Goal: Information Seeking & Learning: Learn about a topic

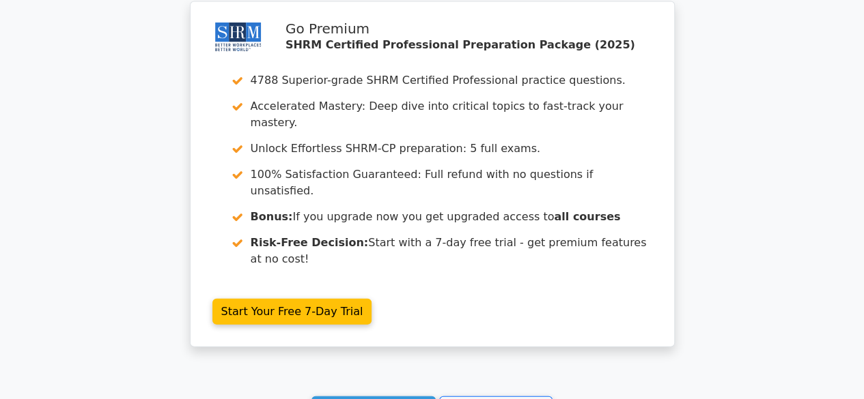
scroll to position [4023, 0]
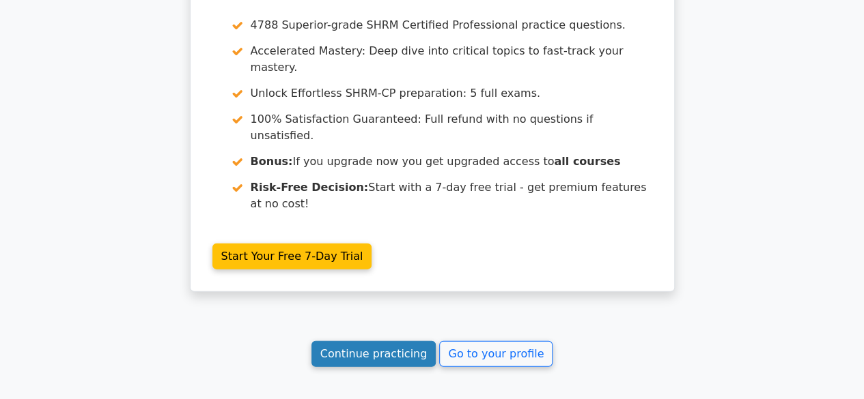
click at [395, 341] on link "Continue practicing" at bounding box center [373, 354] width 125 height 26
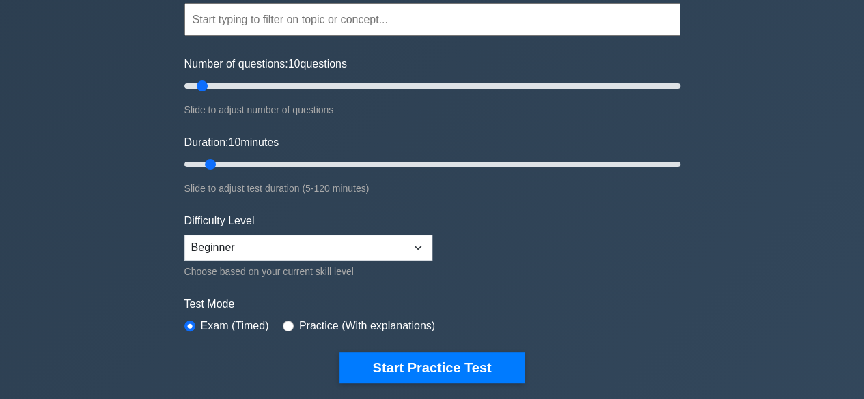
scroll to position [132, 0]
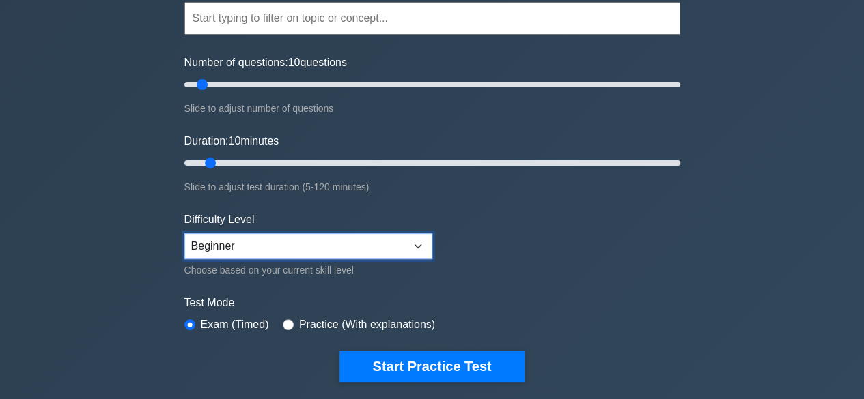
click at [414, 242] on select "Beginner Intermediate Expert" at bounding box center [308, 247] width 248 height 26
select select "expert"
click at [184, 234] on select "Beginner Intermediate Expert" at bounding box center [308, 247] width 248 height 26
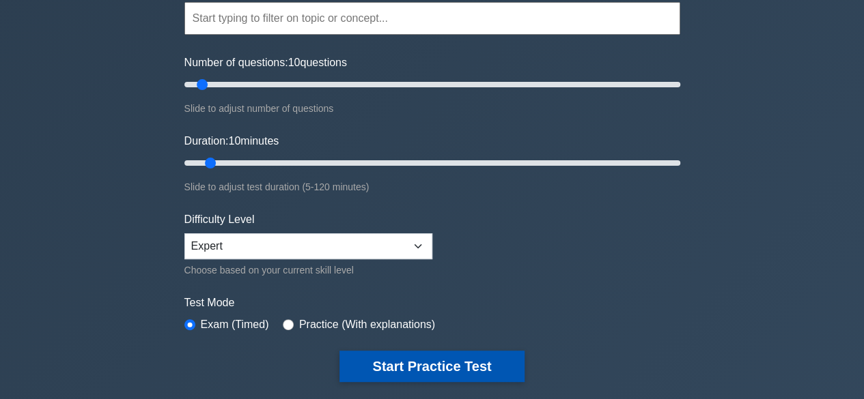
click at [412, 358] on button "Start Practice Test" at bounding box center [431, 366] width 184 height 31
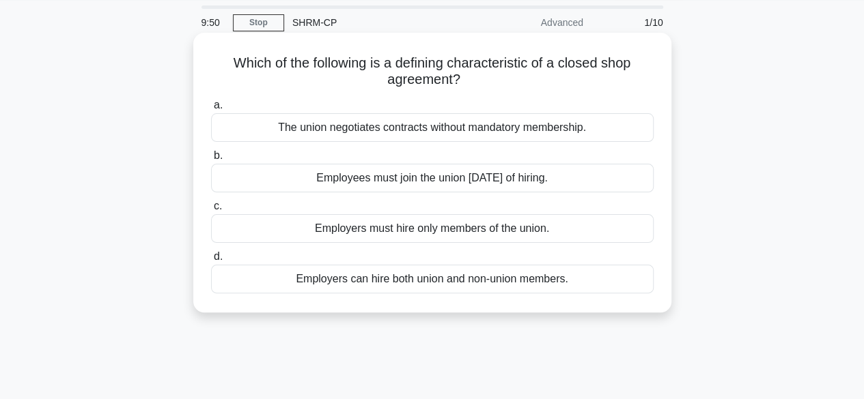
scroll to position [16, 0]
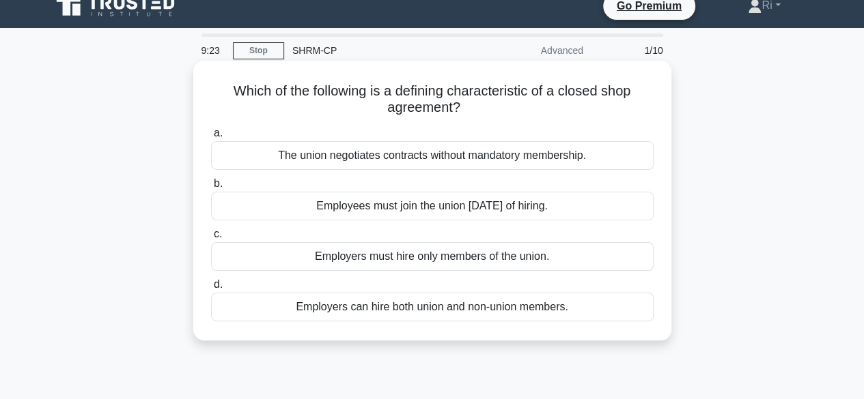
click at [396, 161] on div "The union negotiates contracts without mandatory membership." at bounding box center [432, 155] width 442 height 29
click at [211, 138] on input "a. The union negotiates contracts without mandatory membership." at bounding box center [211, 133] width 0 height 9
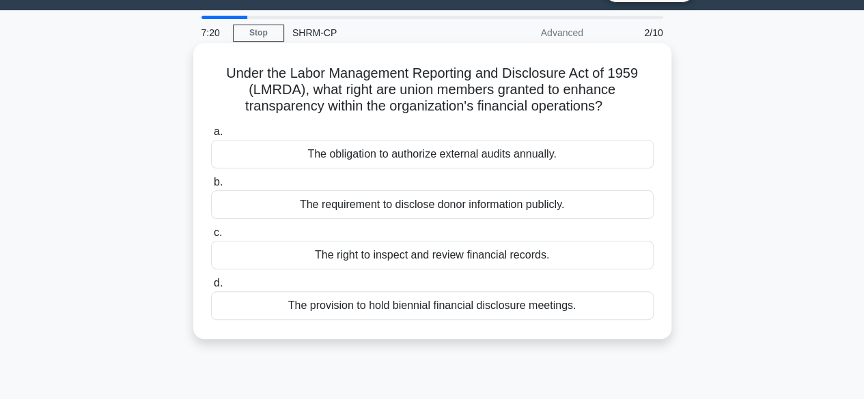
scroll to position [34, 0]
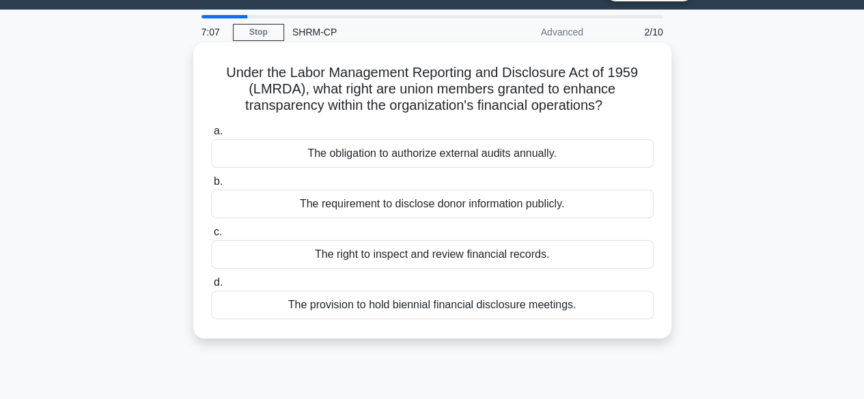
click at [424, 252] on div "The right to inspect and review financial records." at bounding box center [432, 254] width 442 height 29
click at [211, 237] on input "c. The right to inspect and review financial records." at bounding box center [211, 232] width 0 height 9
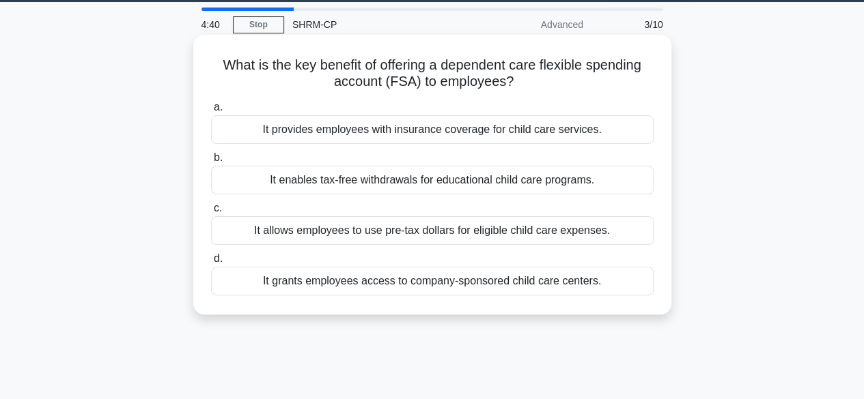
scroll to position [42, 0]
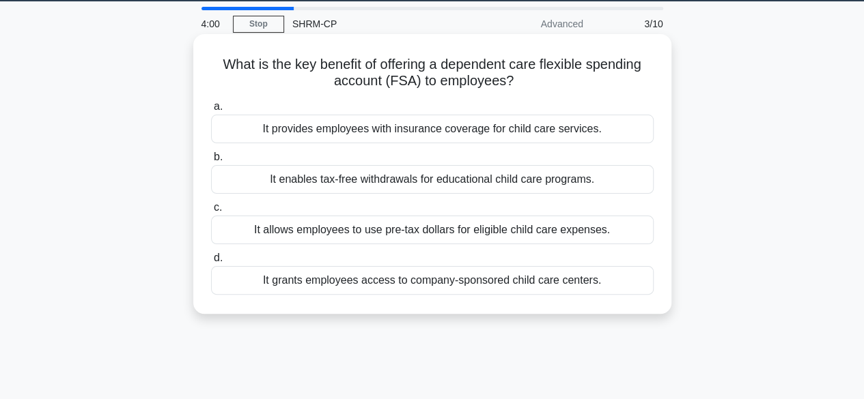
click at [458, 182] on div "It enables tax-free withdrawals for educational child care programs." at bounding box center [432, 179] width 442 height 29
click at [211, 162] on input "b. It enables tax-free withdrawals for educational child care programs." at bounding box center [211, 157] width 0 height 9
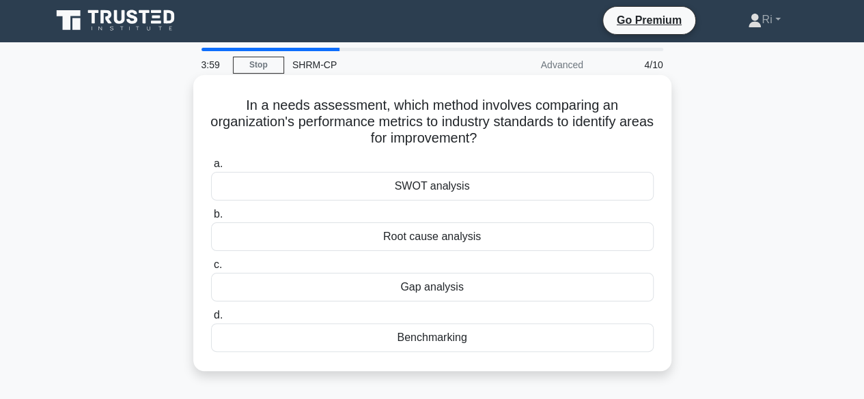
scroll to position [0, 0]
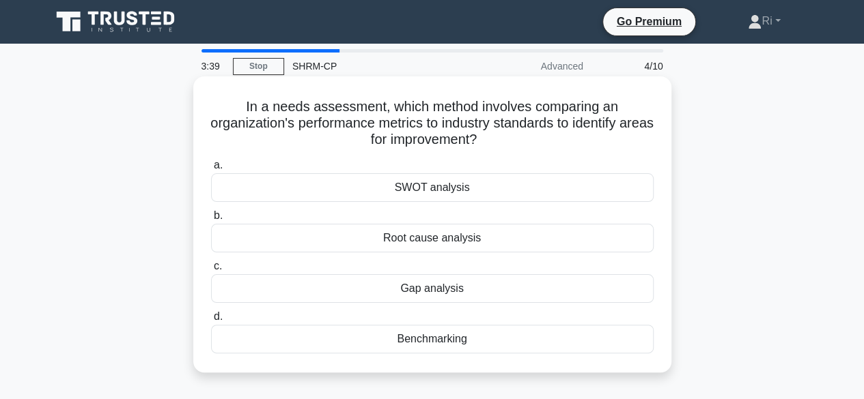
click at [435, 346] on div "Benchmarking" at bounding box center [432, 339] width 442 height 29
click at [211, 322] on input "d. Benchmarking" at bounding box center [211, 317] width 0 height 9
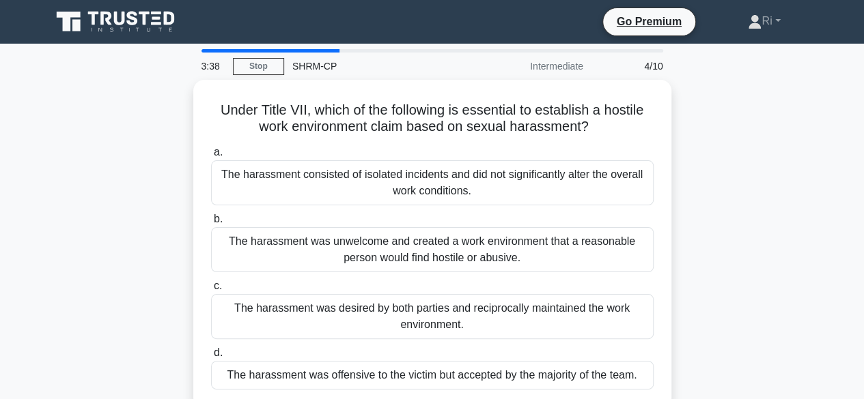
click at [435, 346] on label "d. The harassment was offensive to the victim but accepted by the majority of t…" at bounding box center [432, 367] width 442 height 45
click at [211, 349] on input "d. The harassment was offensive to the victim but accepted by the majority of t…" at bounding box center [211, 353] width 0 height 9
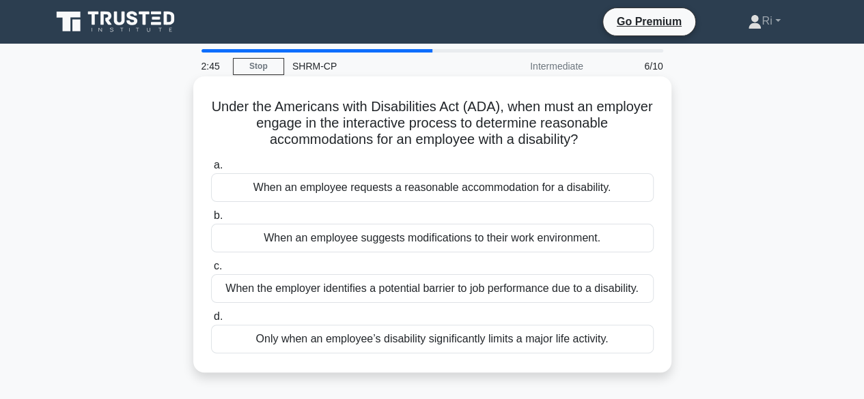
click at [410, 195] on div "When an employee requests a reasonable accommodation for a disability." at bounding box center [432, 187] width 442 height 29
click at [211, 170] on input "a. When an employee requests a reasonable accommodation for a disability." at bounding box center [211, 165] width 0 height 9
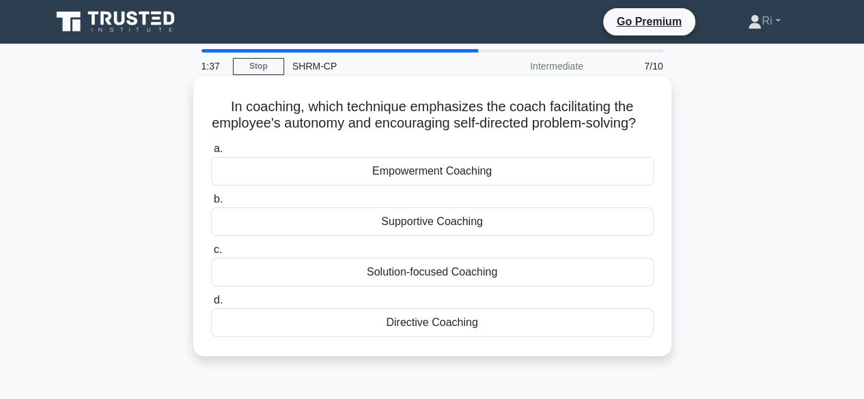
click at [427, 287] on div "Solution-focused Coaching" at bounding box center [432, 272] width 442 height 29
click at [211, 255] on input "c. Solution-focused Coaching" at bounding box center [211, 250] width 0 height 9
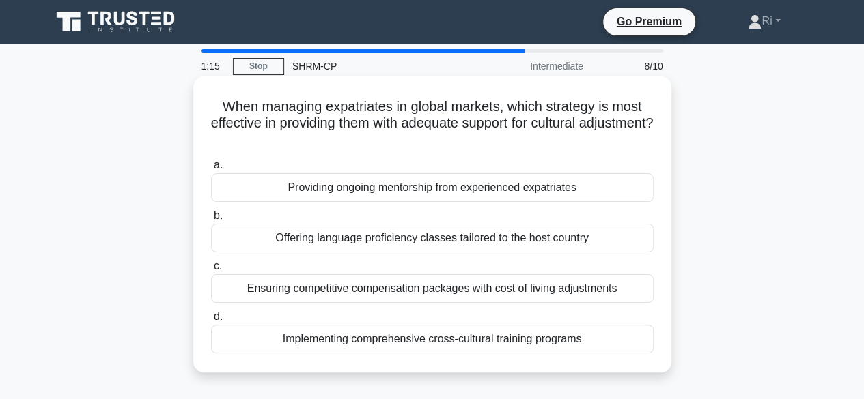
click at [442, 345] on div "Implementing comprehensive cross-cultural training programs" at bounding box center [432, 339] width 442 height 29
click at [211, 322] on input "d. Implementing comprehensive cross-cultural training programs" at bounding box center [211, 317] width 0 height 9
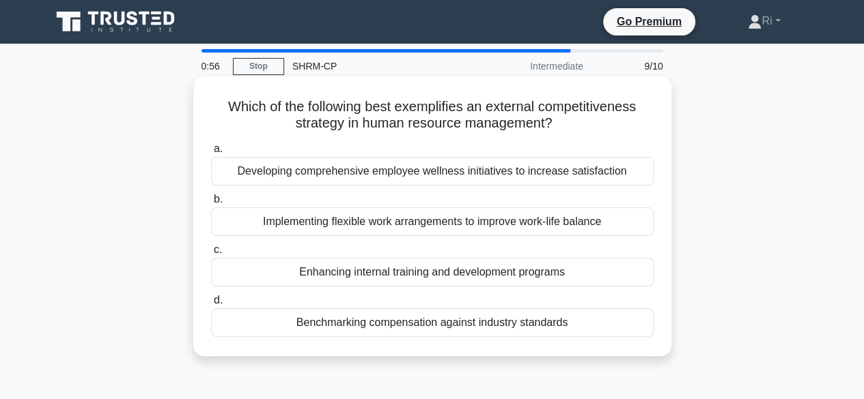
click at [436, 226] on div "Implementing flexible work arrangements to improve work-life balance" at bounding box center [432, 222] width 442 height 29
click at [211, 204] on input "b. Implementing flexible work arrangements to improve work-life balance" at bounding box center [211, 199] width 0 height 9
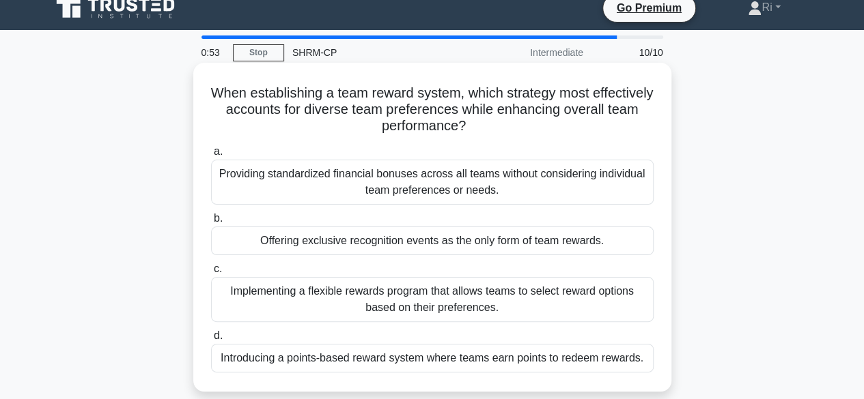
scroll to position [14, 0]
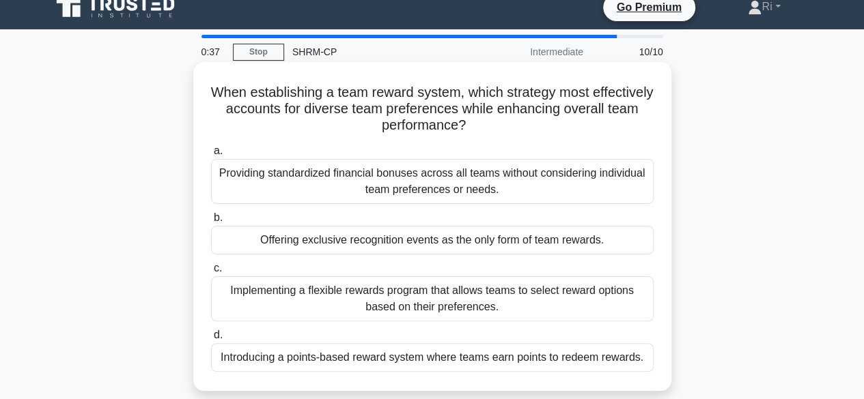
click at [391, 301] on div "Implementing a flexible rewards program that allows teams to select reward opti…" at bounding box center [432, 299] width 442 height 45
click at [211, 273] on input "c. Implementing a flexible rewards program that allows teams to select reward o…" at bounding box center [211, 268] width 0 height 9
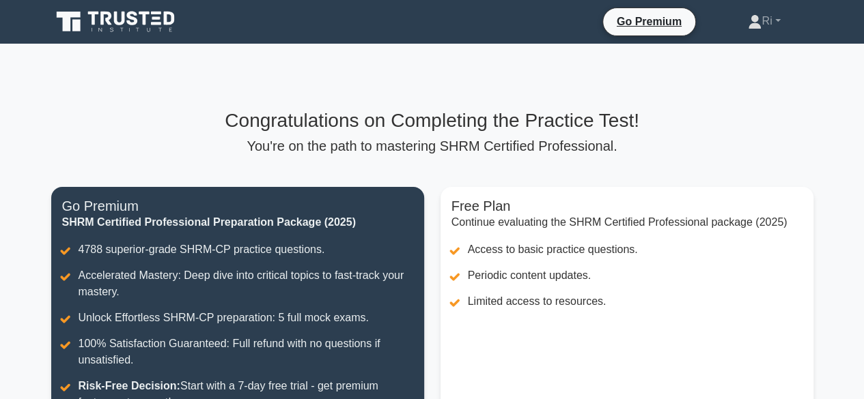
click at [700, 148] on p "You're on the path to mastering SHRM Certified Professional." at bounding box center [432, 146] width 762 height 16
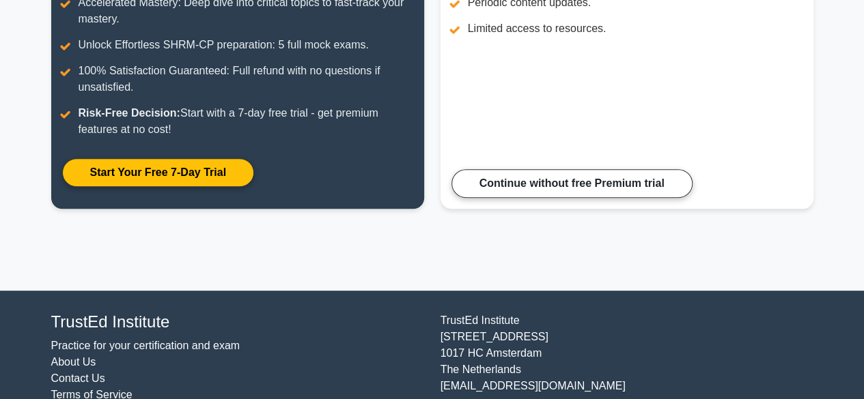
scroll to position [259, 0]
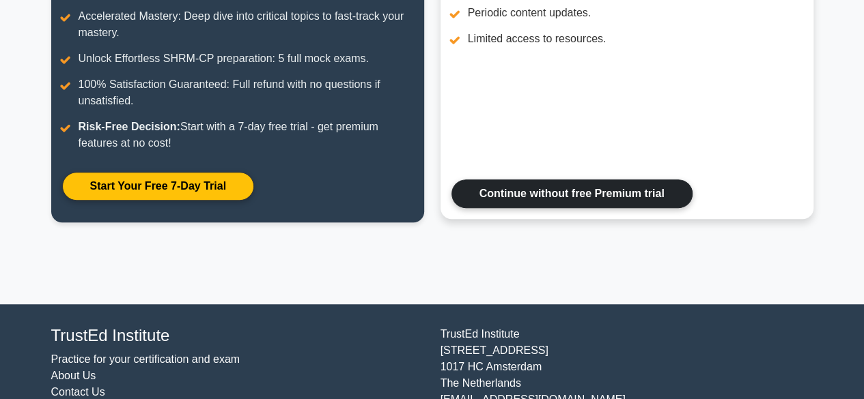
click at [619, 192] on link "Continue without free Premium trial" at bounding box center [571, 194] width 241 height 29
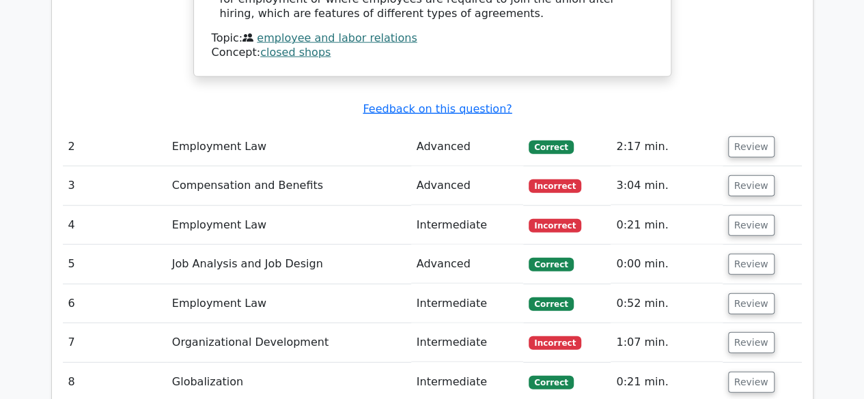
scroll to position [1540, 0]
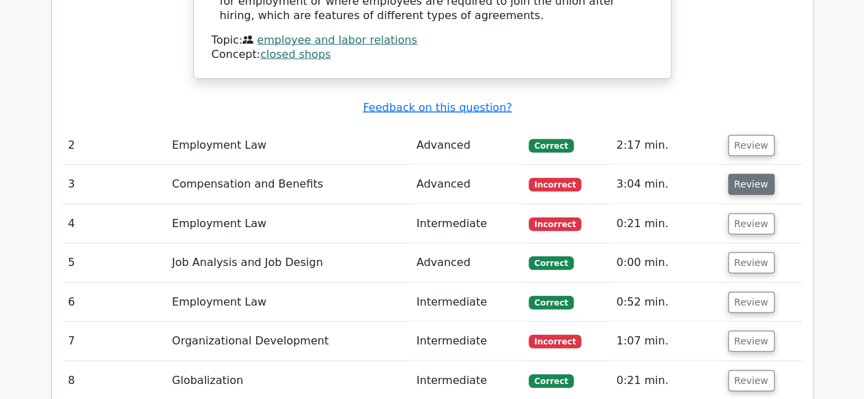
click at [740, 174] on button "Review" at bounding box center [751, 184] width 46 height 21
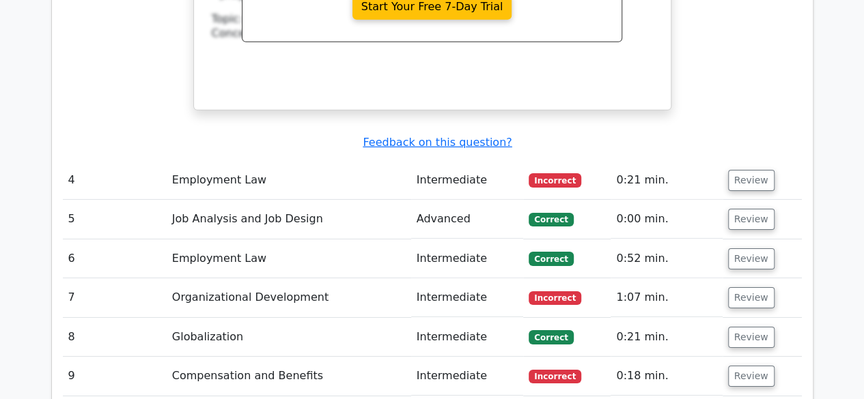
scroll to position [2135, 0]
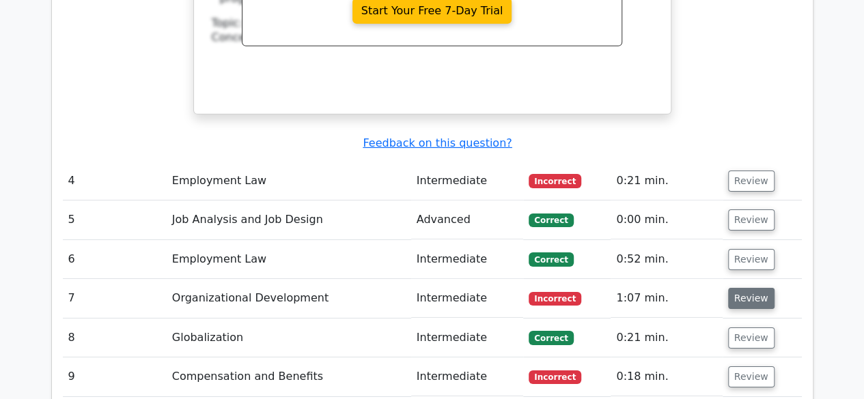
click at [749, 288] on button "Review" at bounding box center [751, 298] width 46 height 21
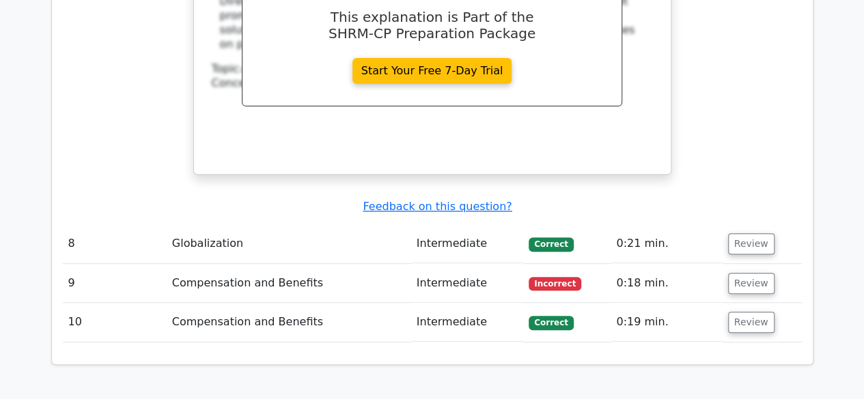
scroll to position [2797, 0]
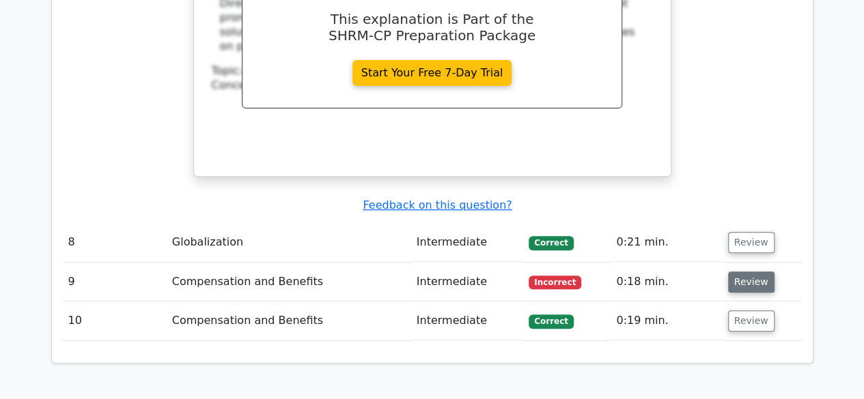
click at [750, 272] on button "Review" at bounding box center [751, 282] width 46 height 21
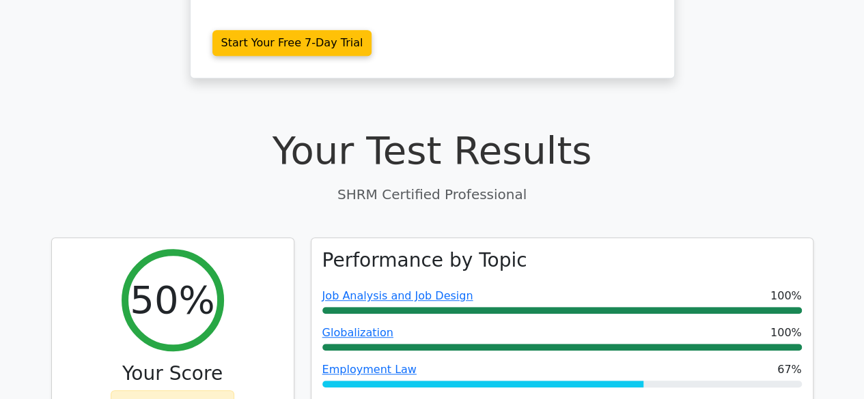
scroll to position [0, 0]
